Goal: Check status

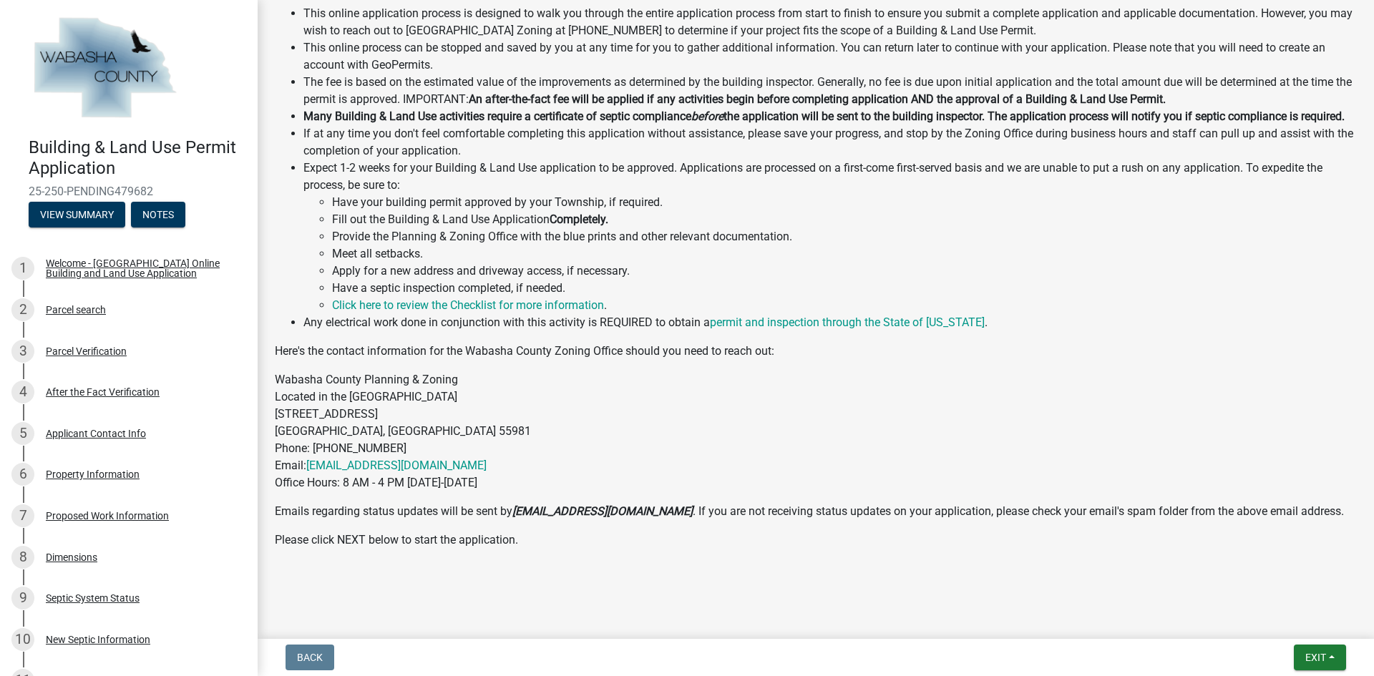
scroll to position [593, 0]
click at [152, 215] on button "Notes" at bounding box center [158, 215] width 54 height 26
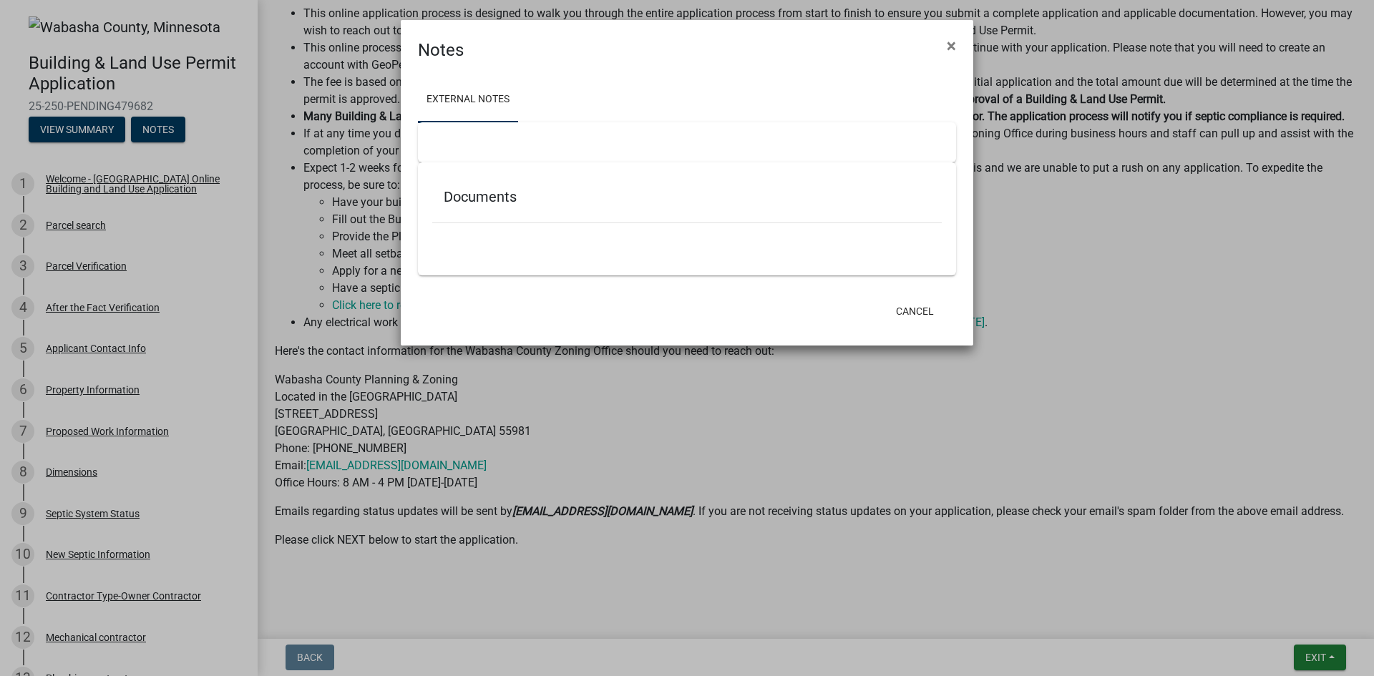
click at [472, 95] on link "External Notes" at bounding box center [468, 100] width 100 height 46
click at [480, 198] on h5 "Documents" at bounding box center [687, 196] width 487 height 17
click at [464, 145] on div at bounding box center [687, 142] width 538 height 40
click at [952, 42] on span "×" at bounding box center [951, 46] width 9 height 20
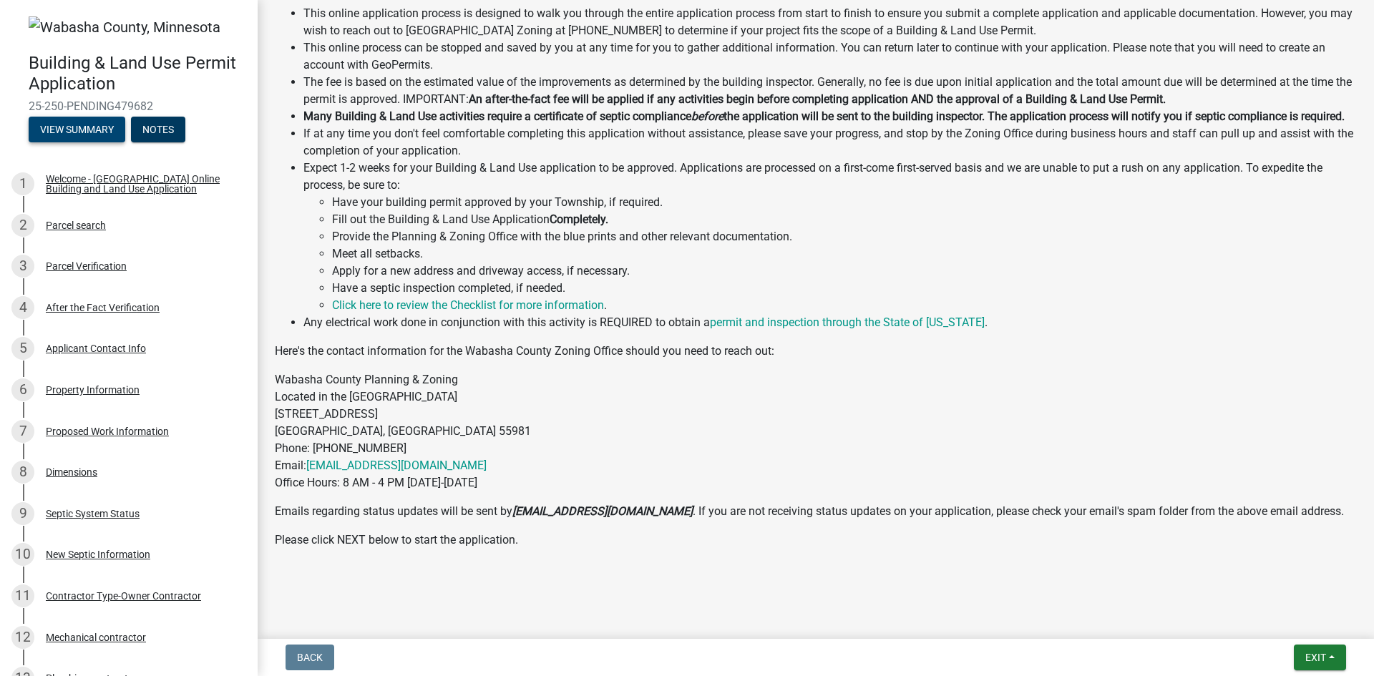
click at [84, 125] on button "View Summary" at bounding box center [77, 130] width 97 height 26
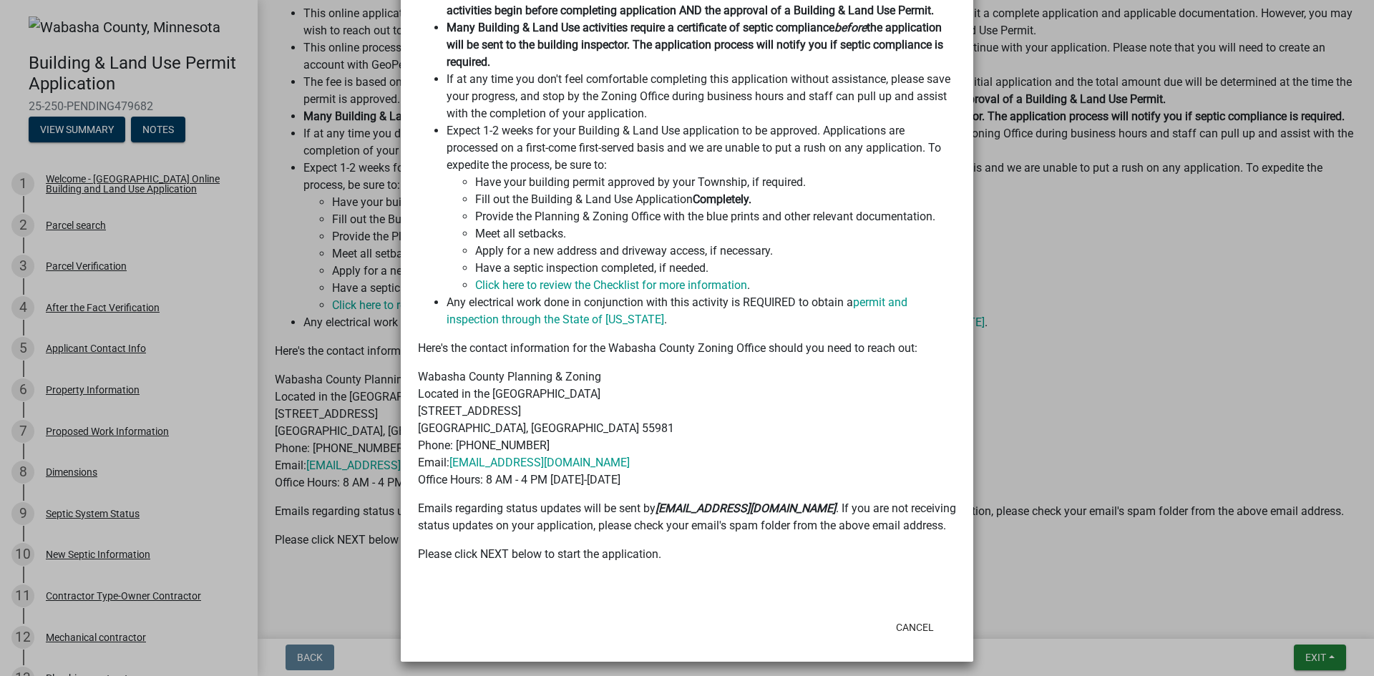
scroll to position [1019, 0]
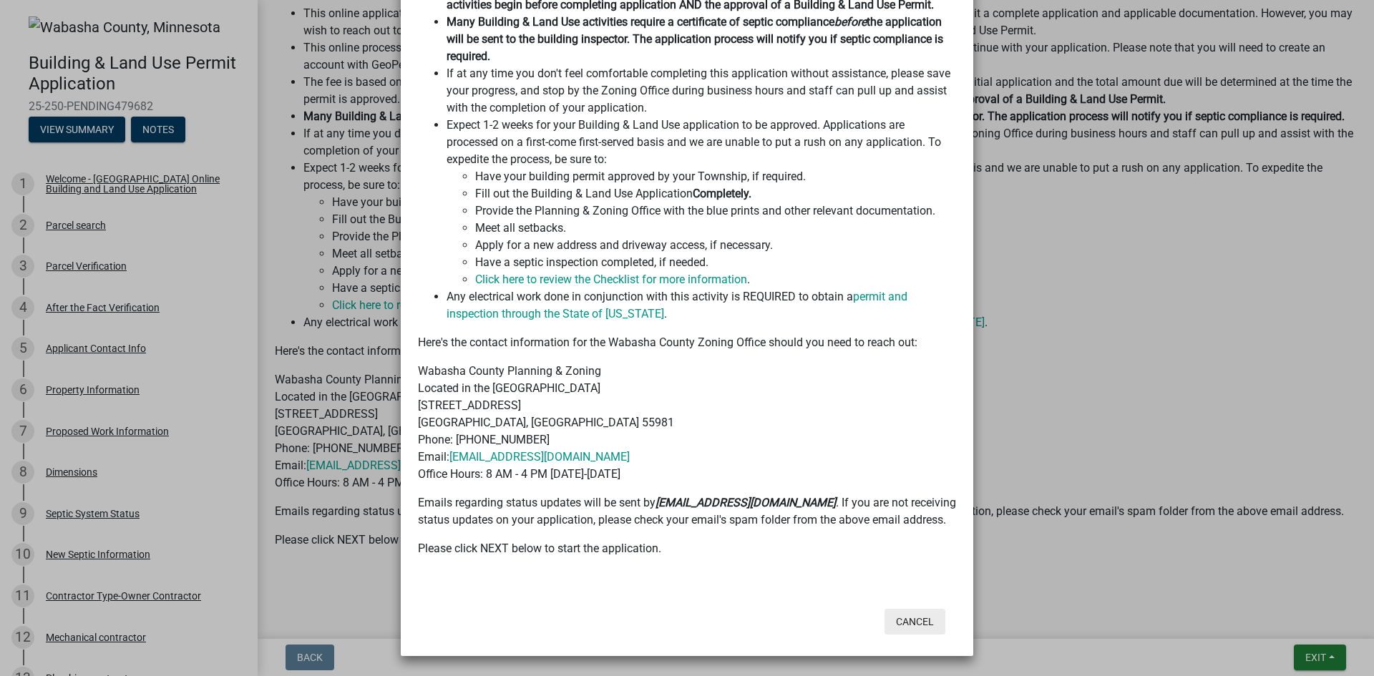
click at [922, 628] on button "Cancel" at bounding box center [915, 622] width 61 height 26
